Goal: Task Accomplishment & Management: Manage account settings

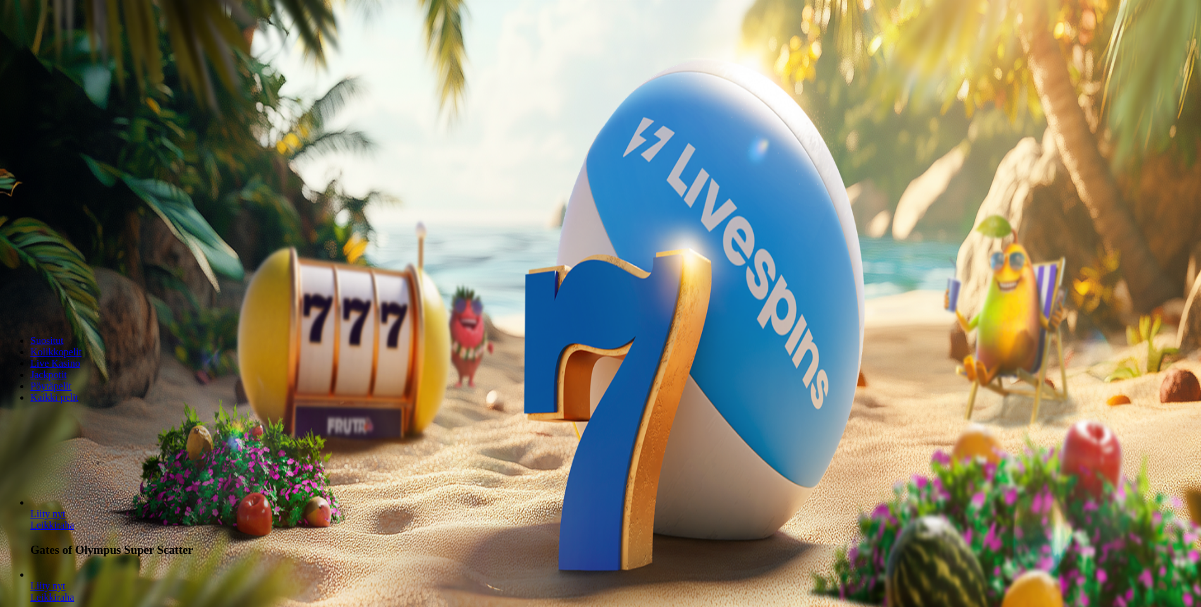
click at [72, 51] on span "Kirjaudu" at bounding box center [87, 45] width 31 height 9
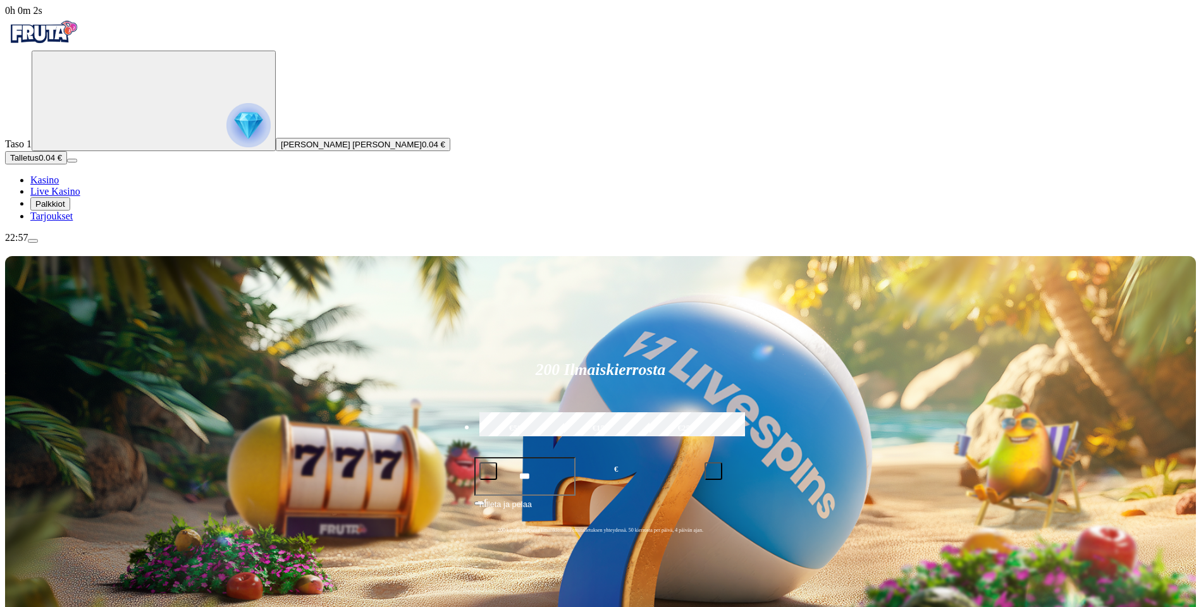
click at [33, 241] on span "menu icon" at bounding box center [33, 241] width 0 height 0
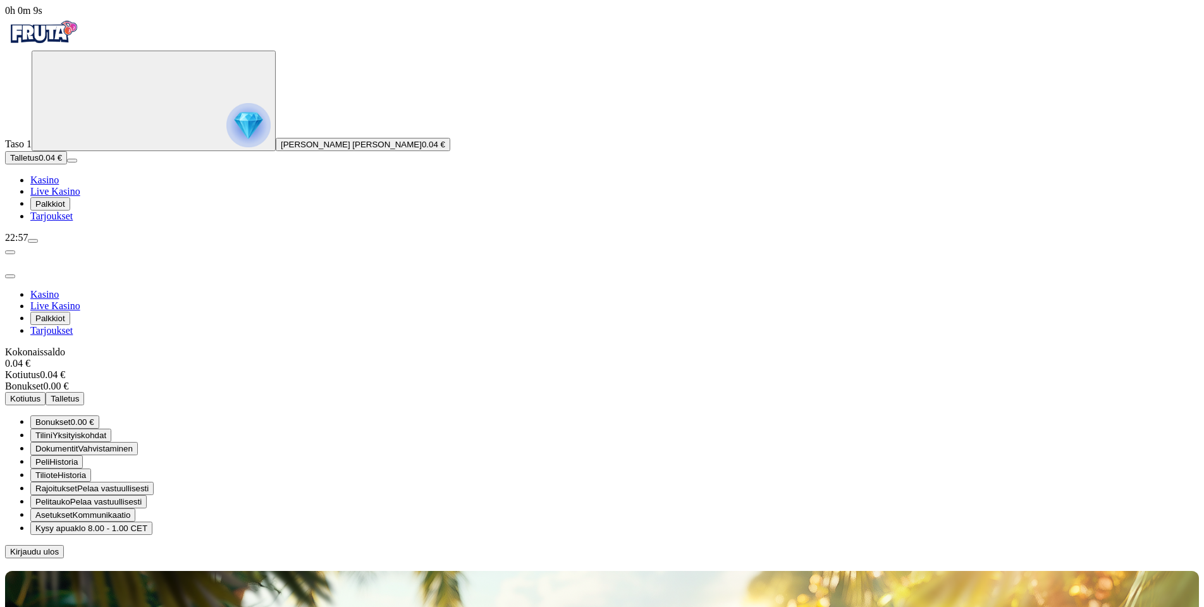
drag, startPoint x: 74, startPoint y: 336, endPoint x: 92, endPoint y: 302, distance: 39.3
click at [65, 209] on span "Palkkiot" at bounding box center [50, 203] width 30 height 9
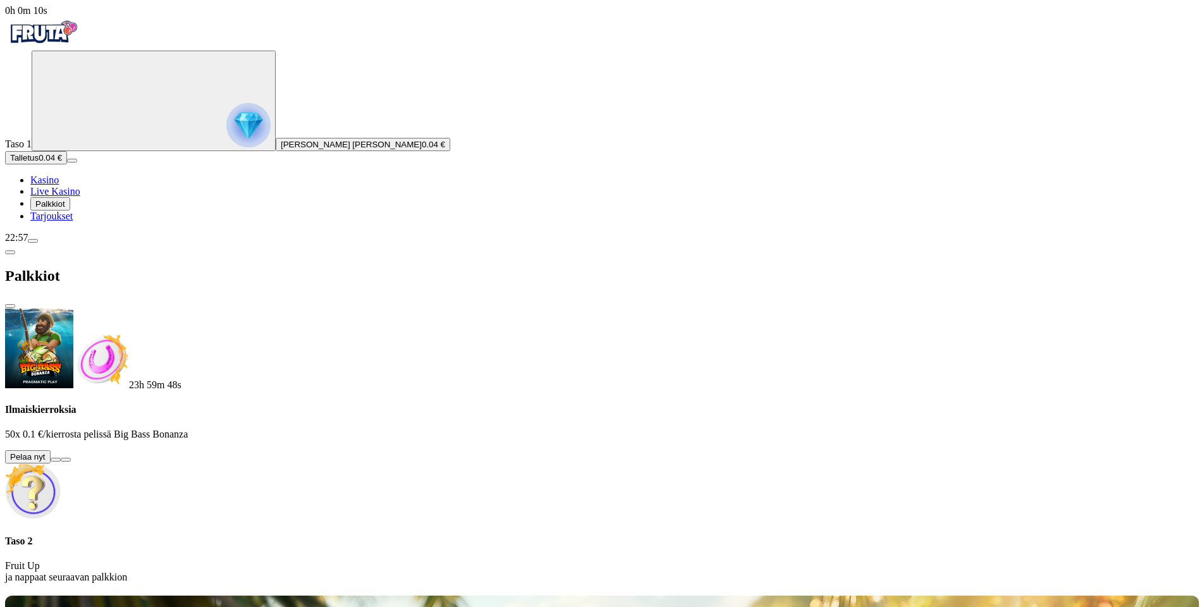
click at [61, 458] on button at bounding box center [56, 460] width 10 height 4
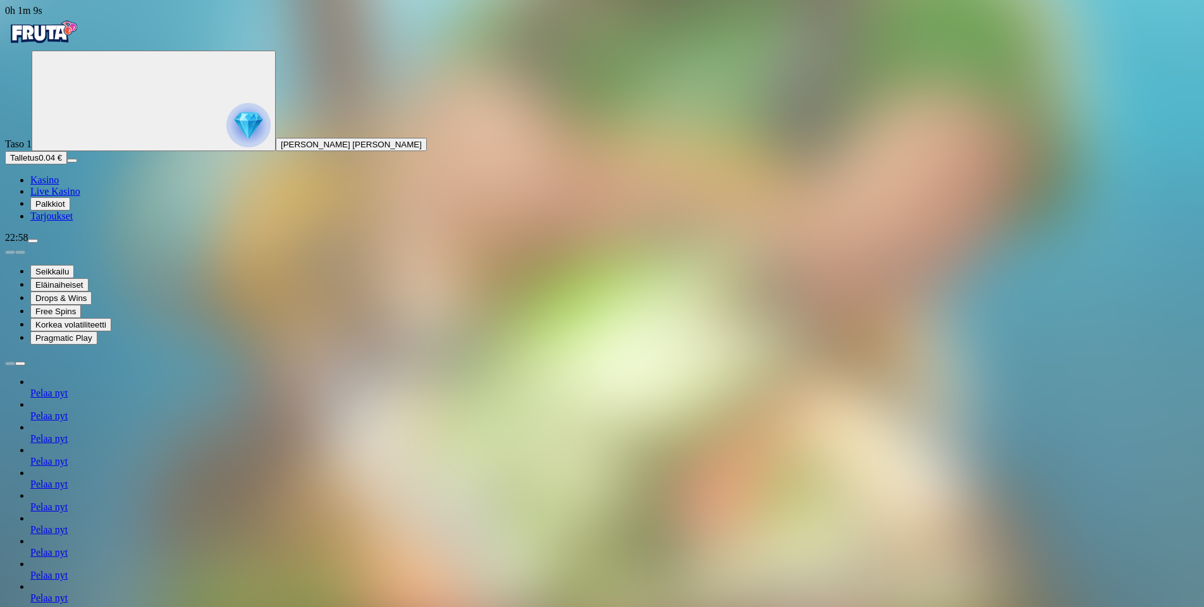
click at [59, 185] on span "Kasino" at bounding box center [44, 180] width 28 height 11
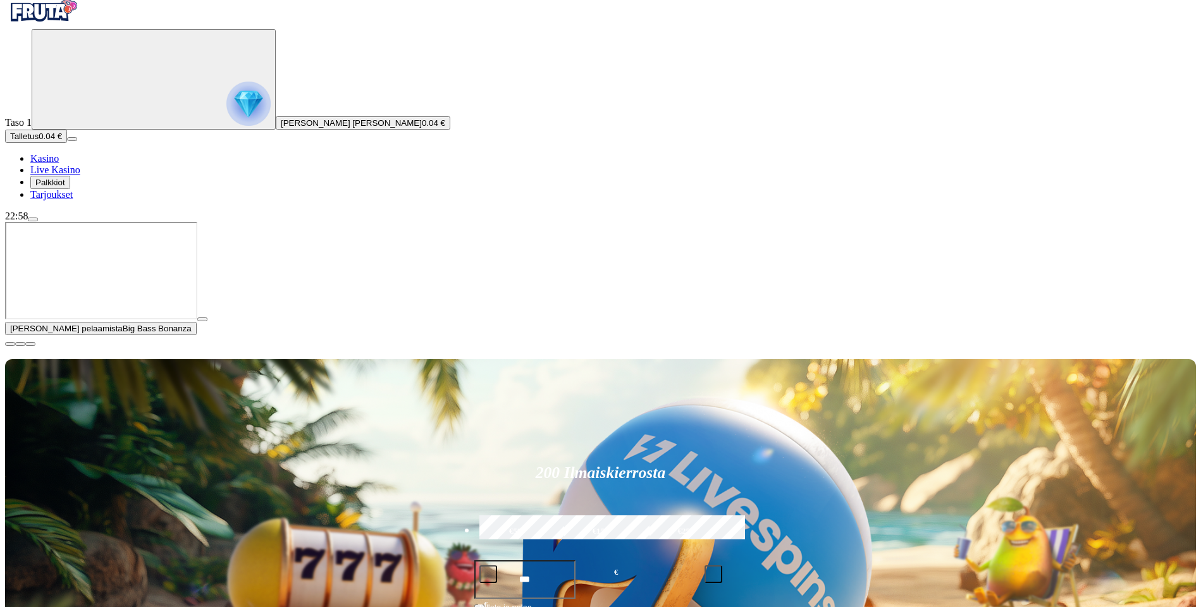
scroll to position [126, 0]
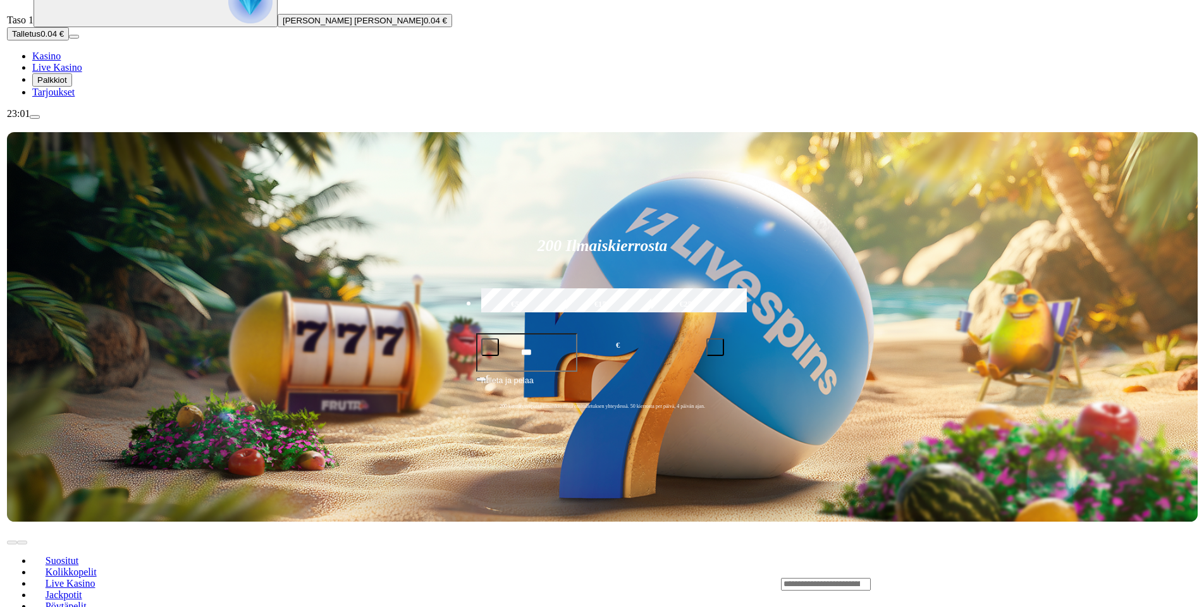
scroll to position [126, 0]
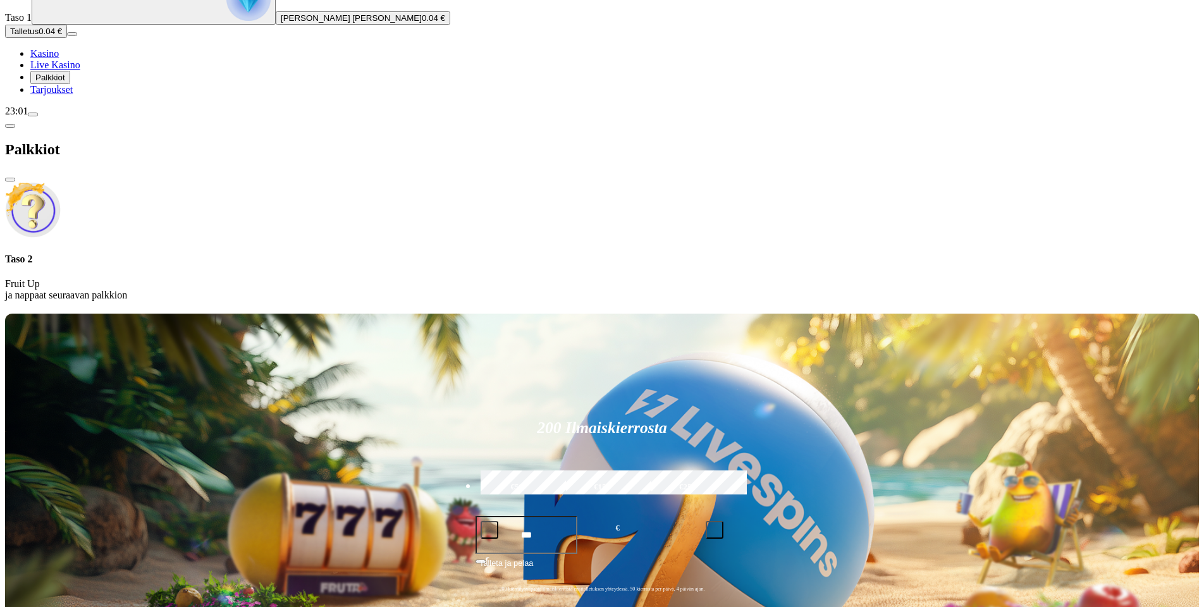
click at [10, 180] on span "close icon" at bounding box center [10, 180] width 0 height 0
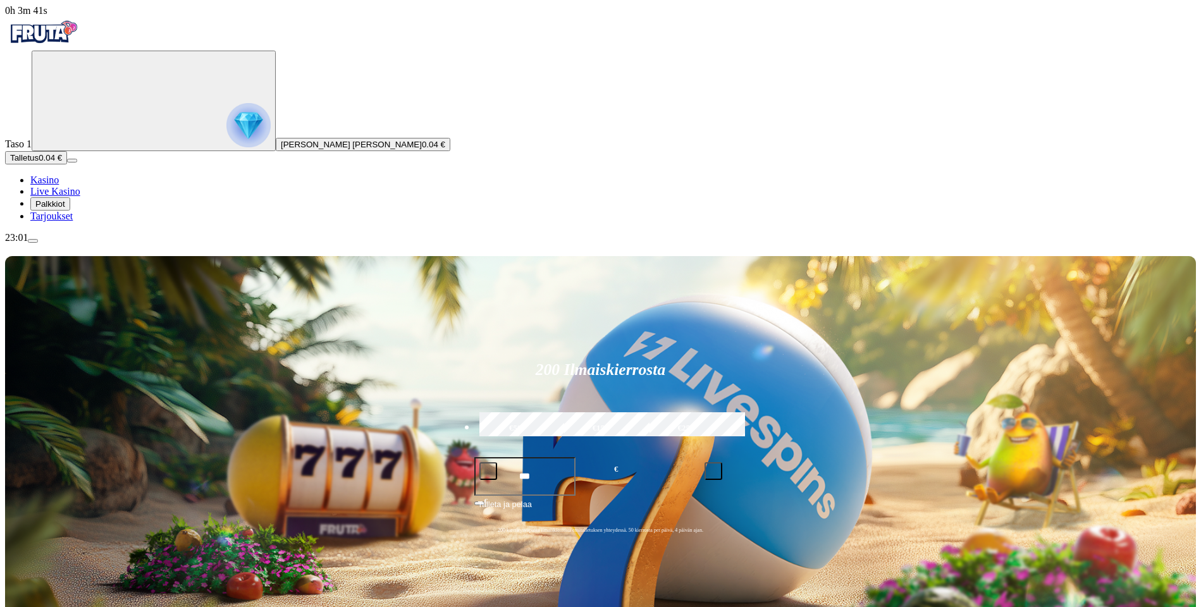
click at [33, 241] on span "menu icon" at bounding box center [33, 241] width 0 height 0
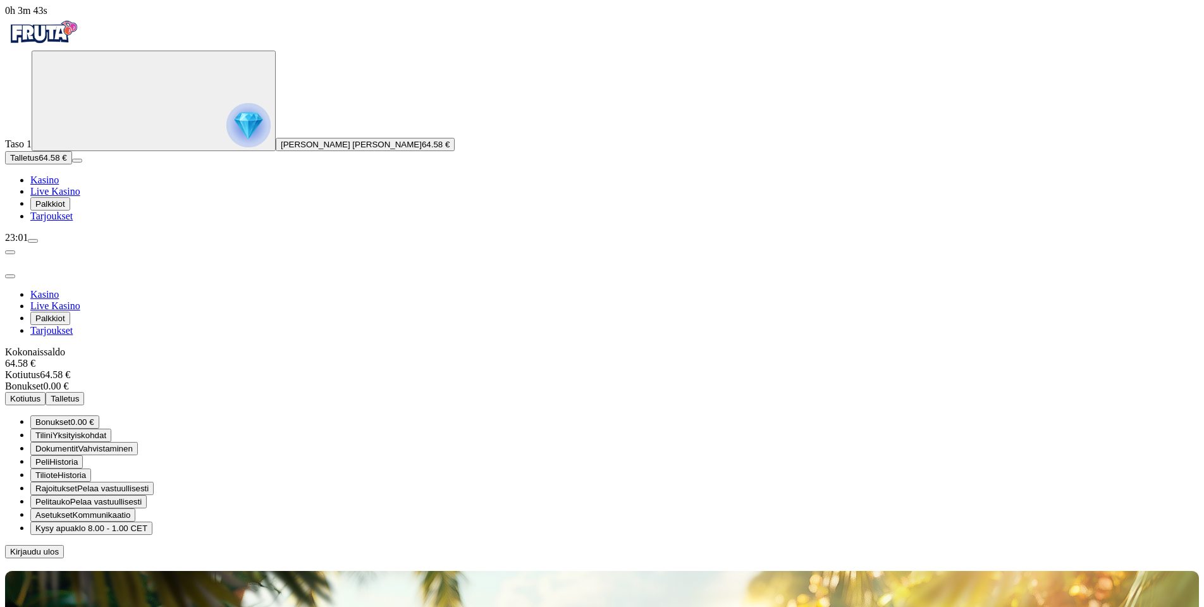
click at [10, 276] on span "close icon" at bounding box center [10, 276] width 0 height 0
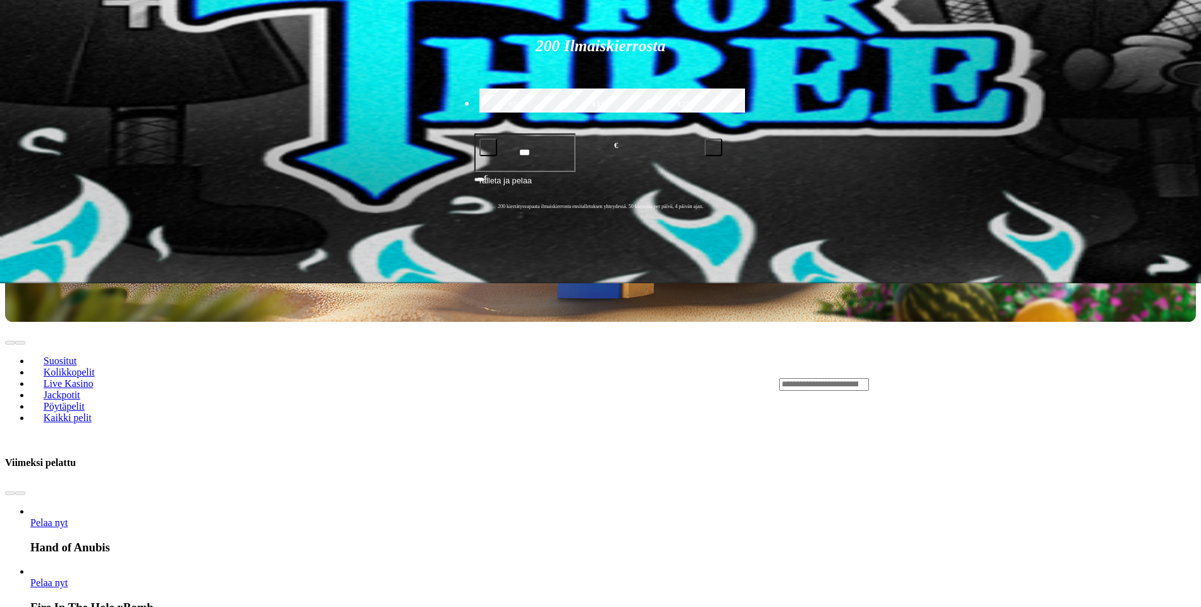
scroll to position [316, 0]
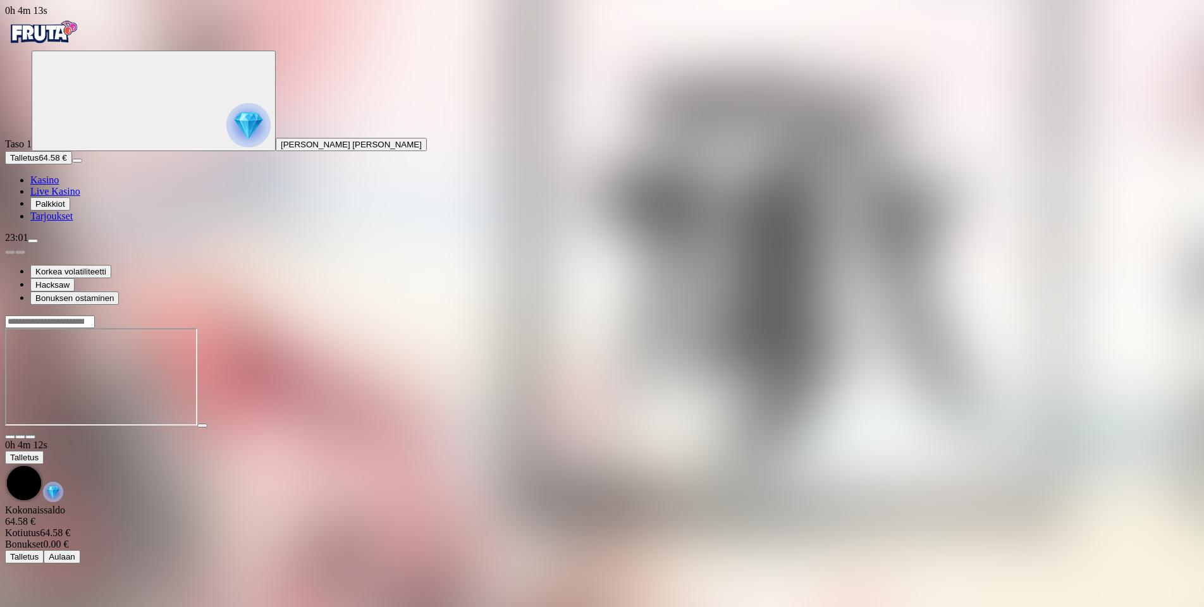
click at [10, 437] on span "close icon" at bounding box center [10, 437] width 0 height 0
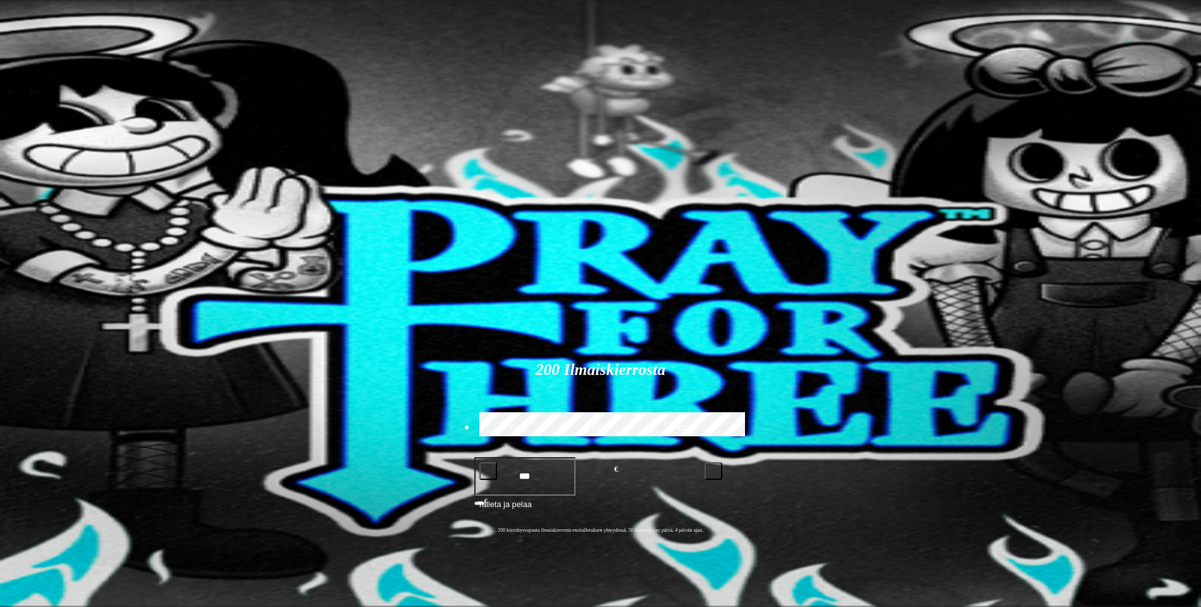
click at [73, 222] on ul "Kasino Live Kasino Palkkiot Tarjoukset" at bounding box center [600, 198] width 1191 height 47
click at [33, 241] on span "menu icon" at bounding box center [33, 241] width 0 height 0
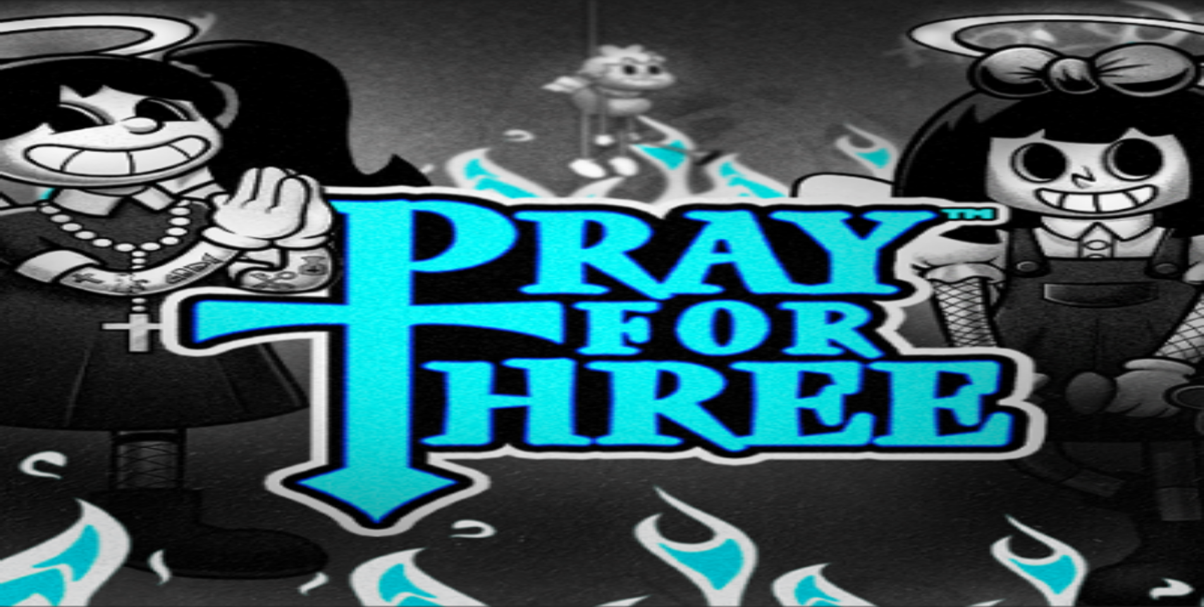
drag, startPoint x: 358, startPoint y: 27, endPoint x: 223, endPoint y: 188, distance: 210.5
click at [10, 276] on span "close icon" at bounding box center [10, 276] width 0 height 0
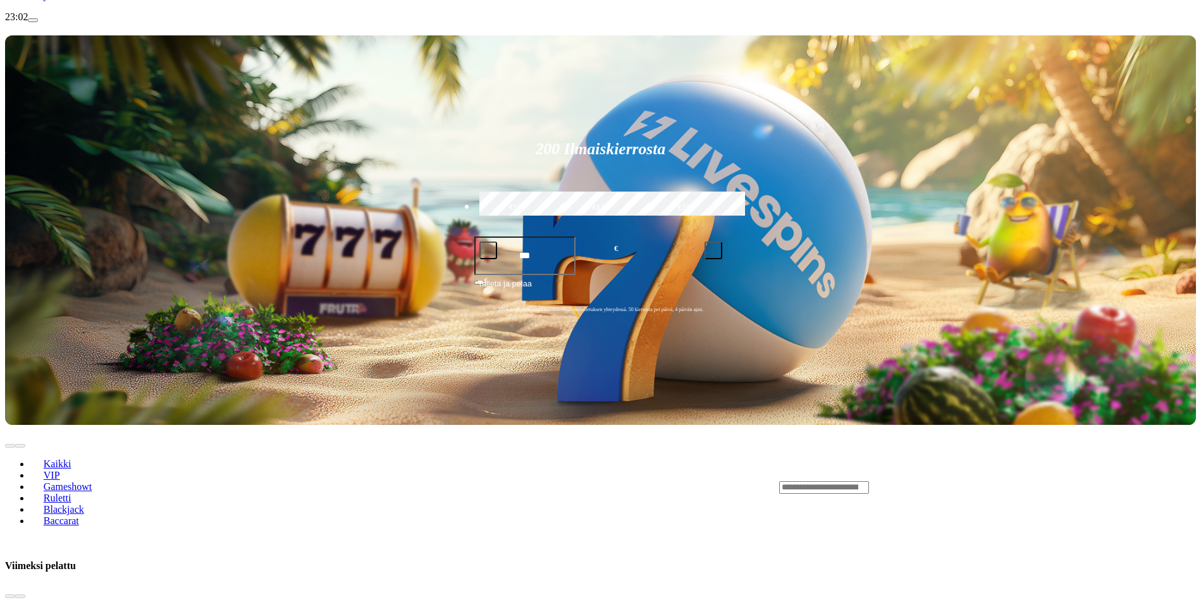
scroll to position [253, 0]
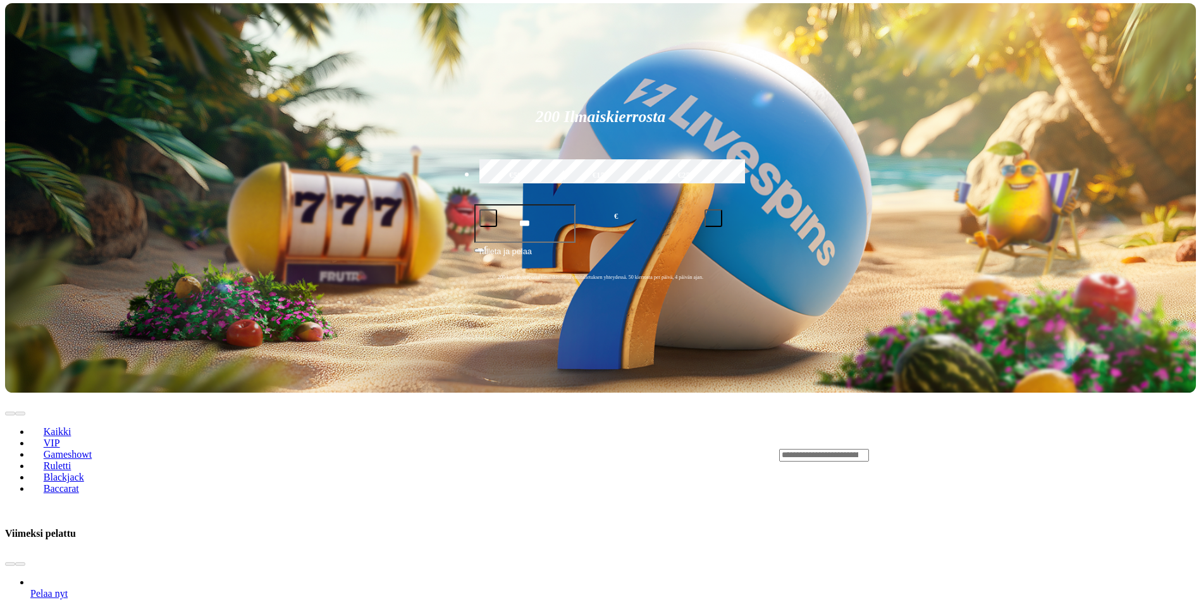
click at [68, 588] on link "Pelaa nyt" at bounding box center [48, 593] width 37 height 11
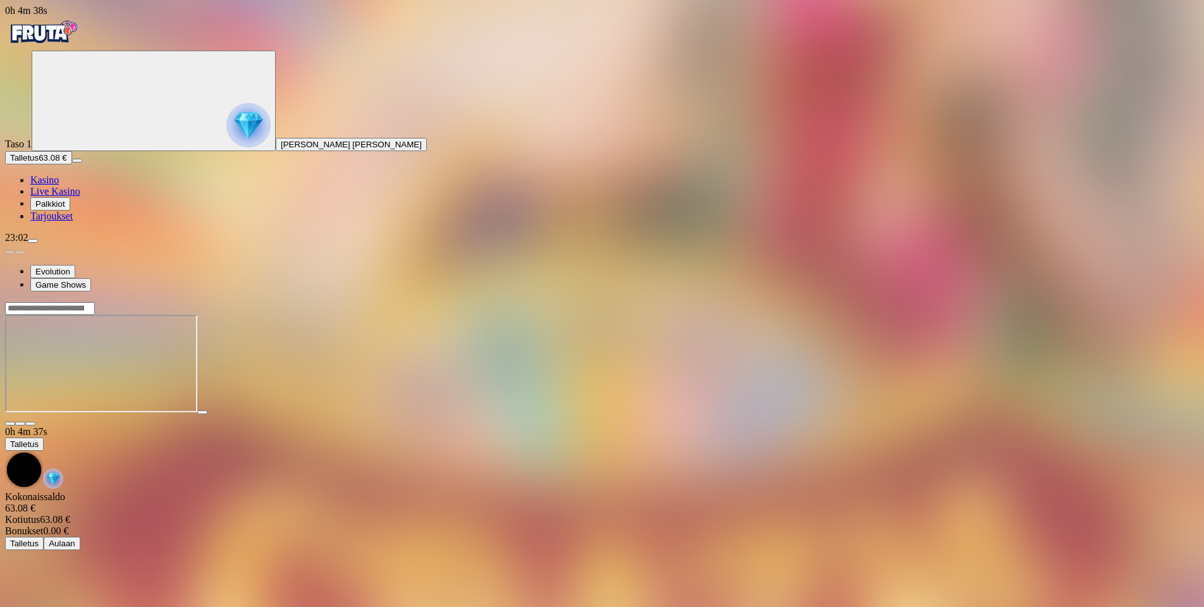
drag, startPoint x: 1135, startPoint y: 59, endPoint x: 1121, endPoint y: 78, distance: 23.0
click at [10, 424] on span "close icon" at bounding box center [10, 424] width 0 height 0
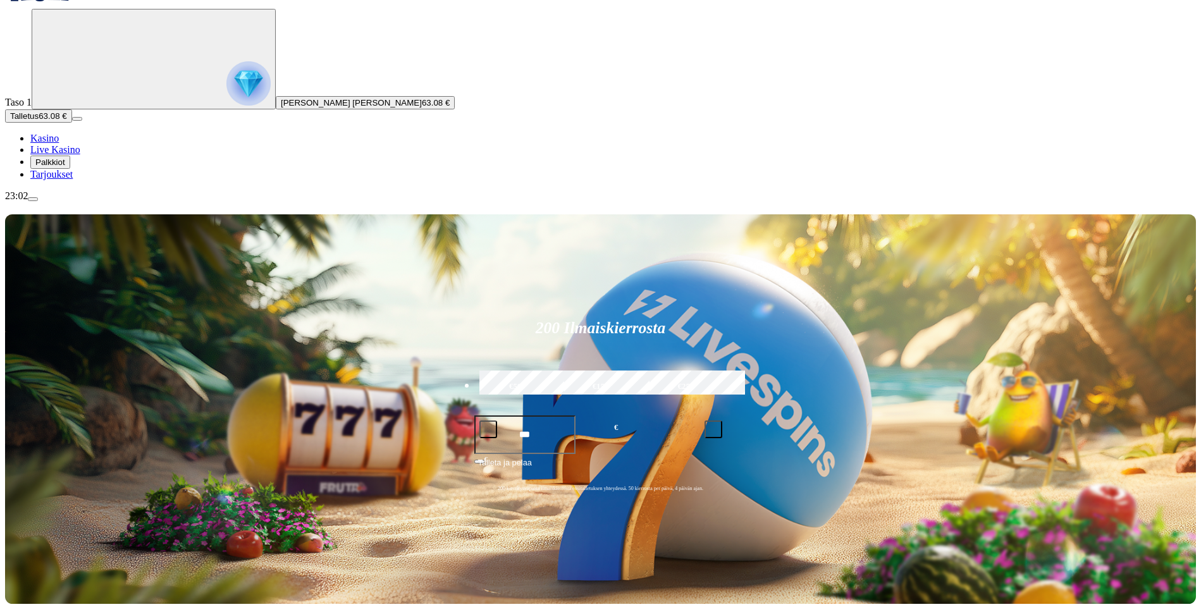
scroll to position [253, 0]
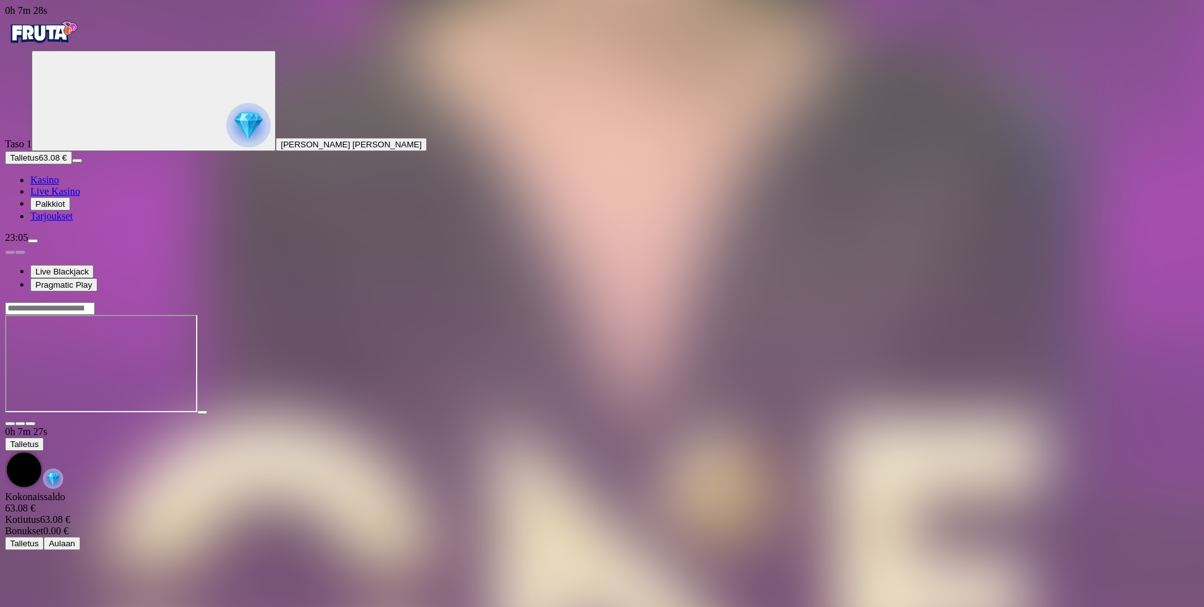
click at [10, 424] on span "close icon" at bounding box center [10, 424] width 0 height 0
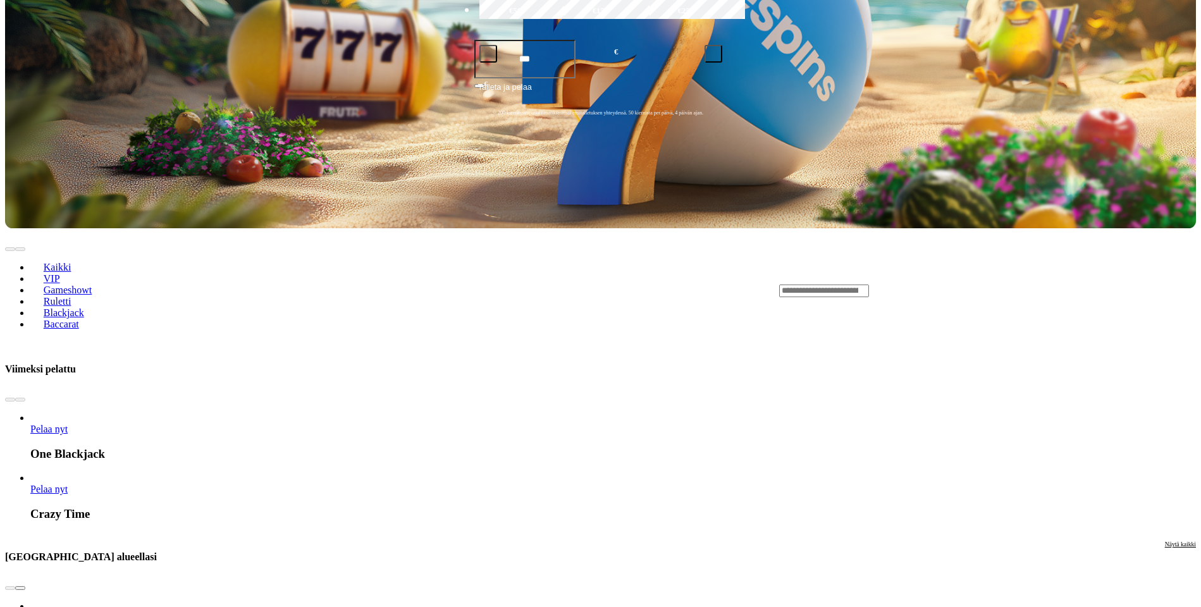
scroll to position [253, 0]
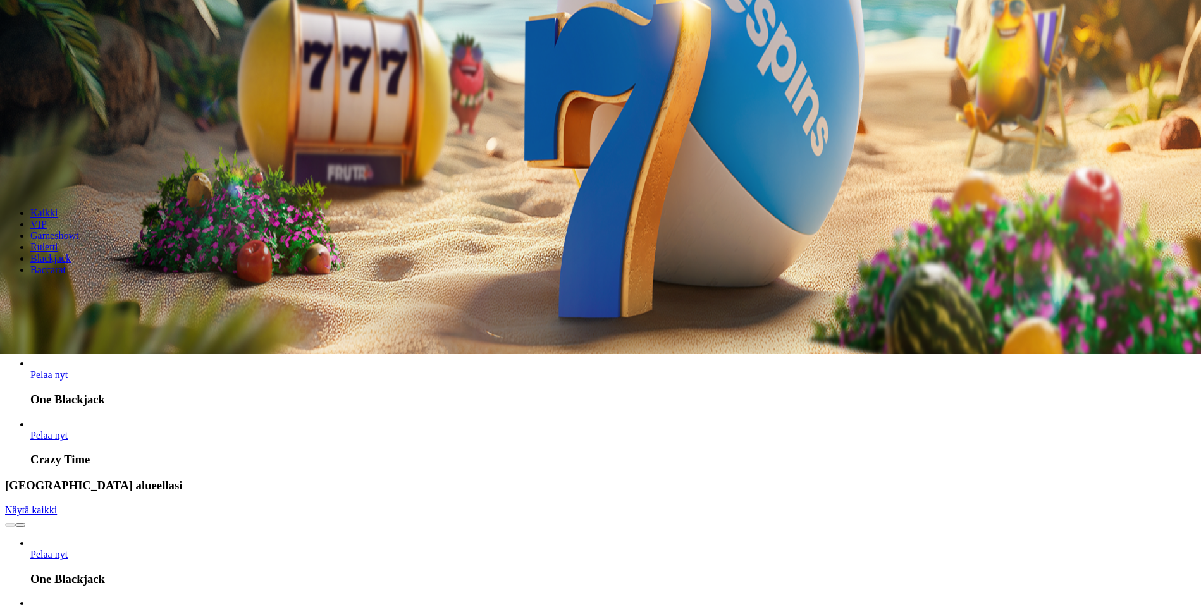
drag, startPoint x: 113, startPoint y: 588, endPoint x: 113, endPoint y: 574, distance: 13.9
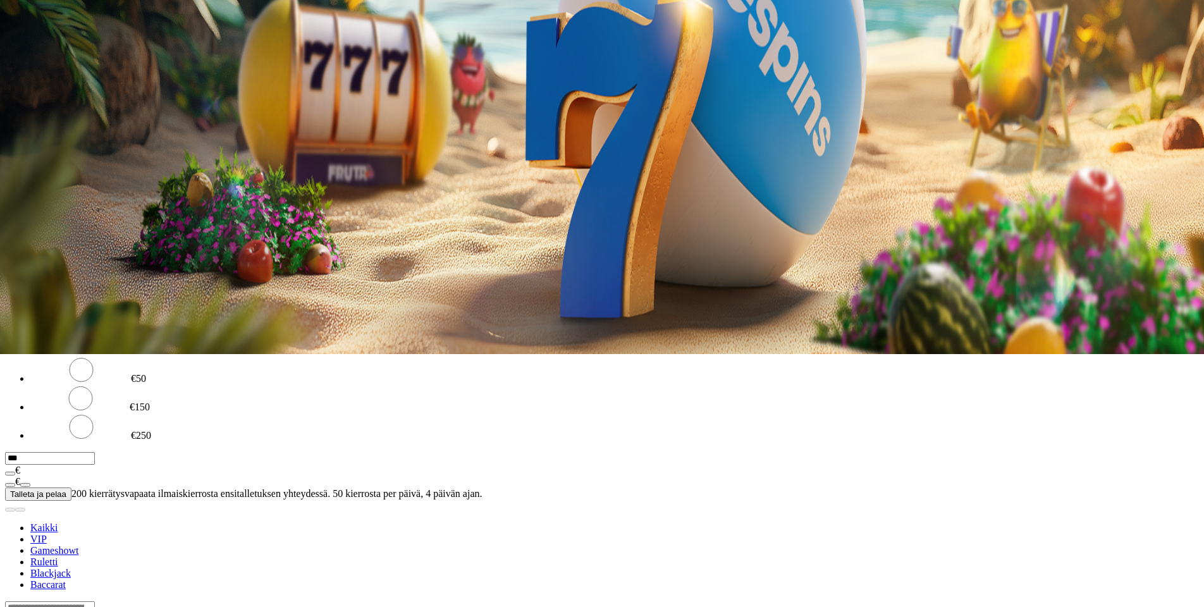
click at [40, 141] on span "Kotiutus" at bounding box center [25, 145] width 30 height 9
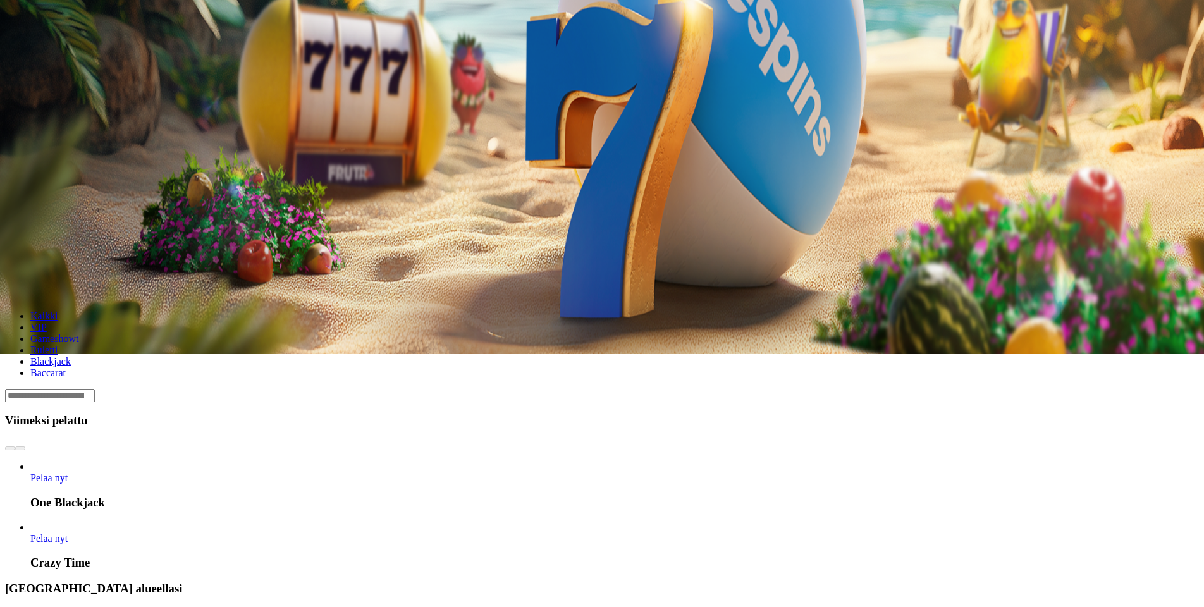
click at [95, 69] on input "number" at bounding box center [50, 62] width 90 height 13
type input "**"
click at [40, 92] on span "Kotiutus" at bounding box center [25, 86] width 30 height 9
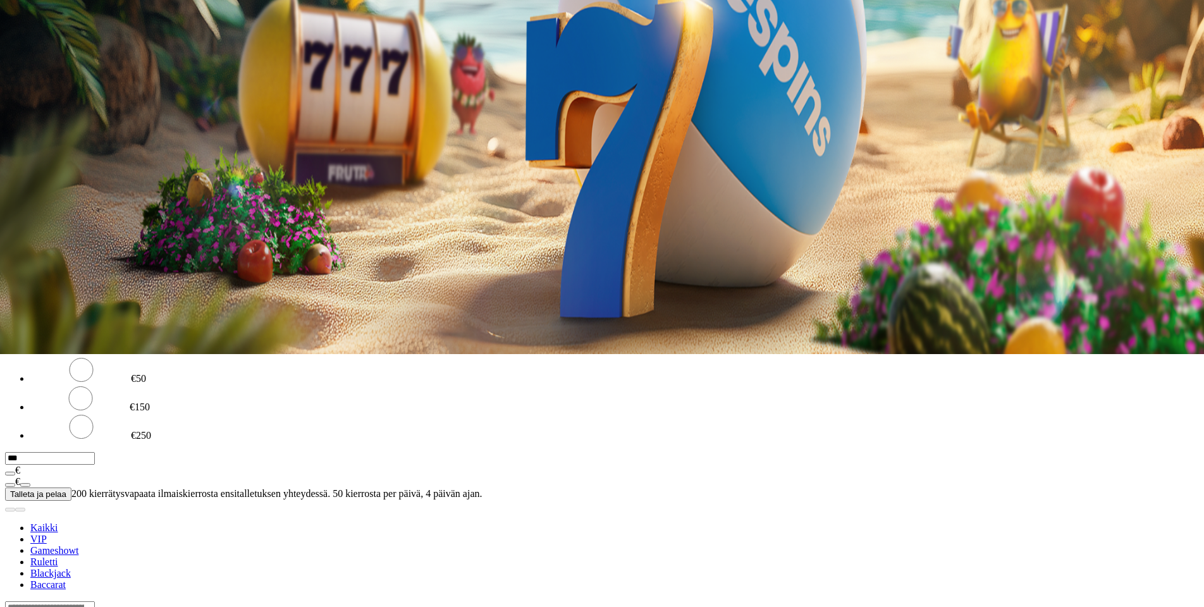
click at [10, 23] on span "close icon" at bounding box center [10, 23] width 0 height 0
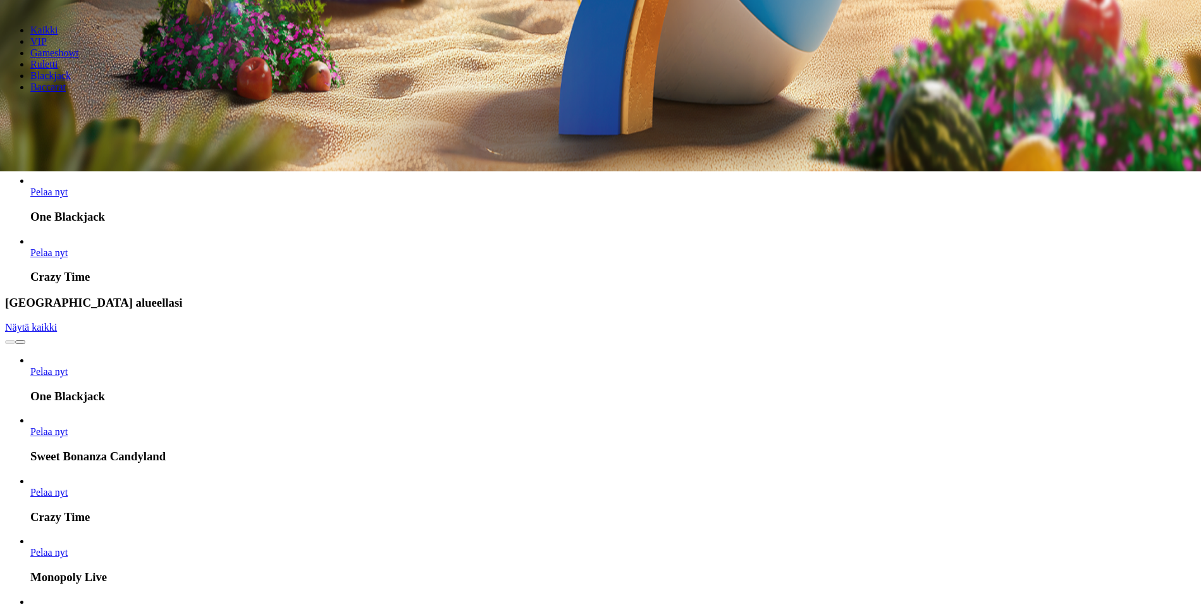
scroll to position [506, 0]
